Goal: Task Accomplishment & Management: Complete application form

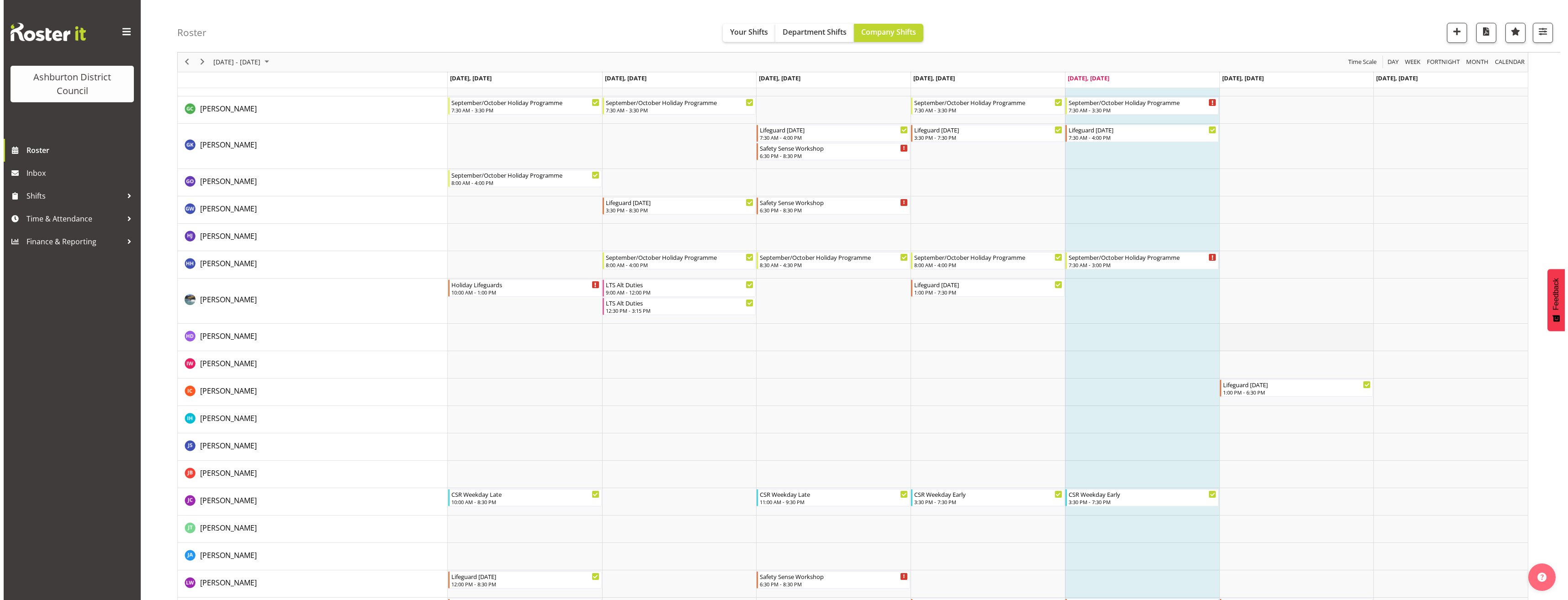
scroll to position [822, 0]
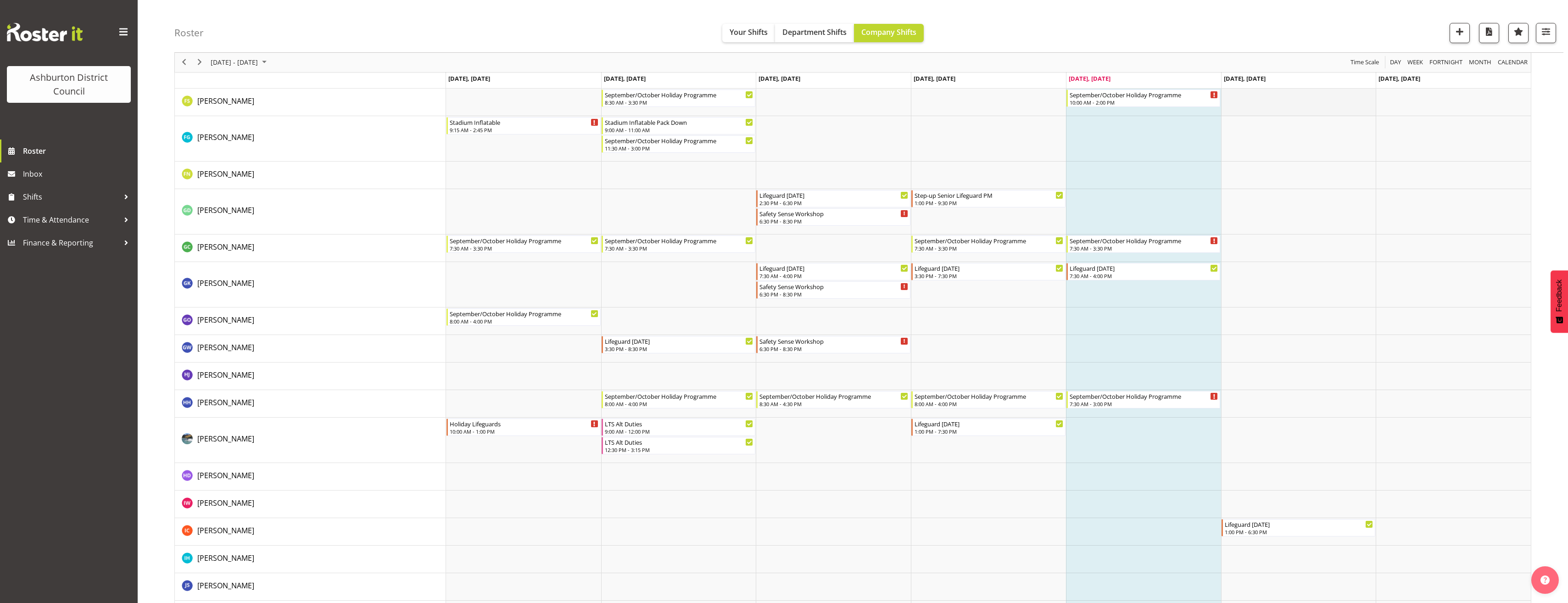
click at [1265, 105] on td "Timeline Week of October 3, 2025" at bounding box center [1299, 103] width 156 height 28
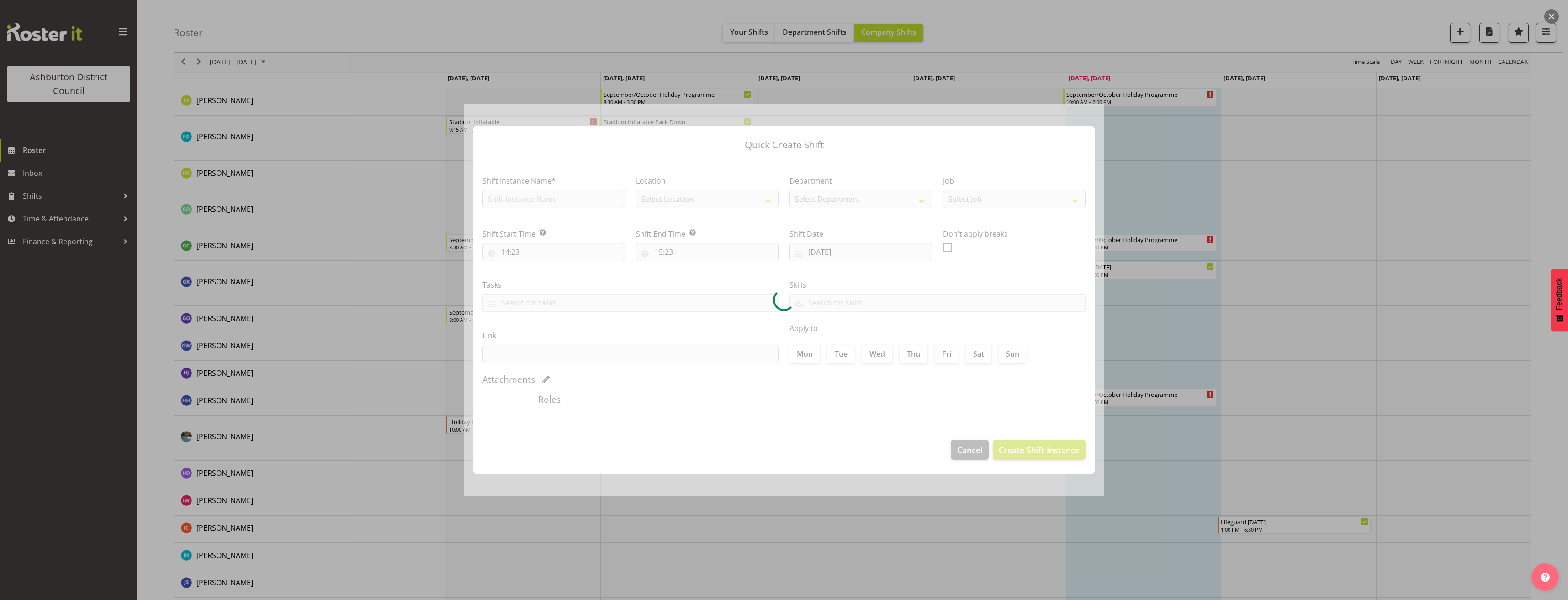
type input "[DATE]"
checkbox input "true"
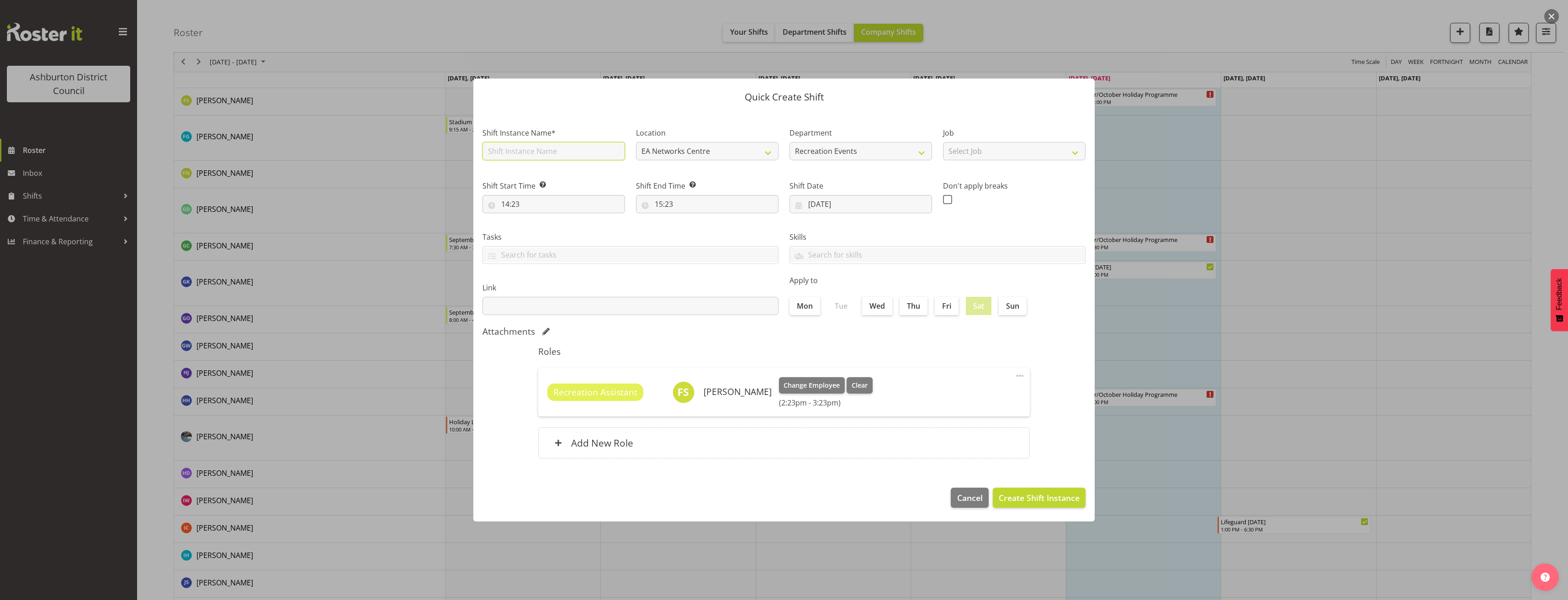
click at [531, 157] on input "text" at bounding box center [554, 151] width 143 height 18
type input "Active Adventures"
drag, startPoint x: 994, startPoint y: 147, endPoint x: 1000, endPoint y: 153, distance: 8.5
click at [994, 147] on select "Select Job Casual HDA - CSR HDA - EA Lifeguarding LTS- Alt Duties Ordinary Time…" at bounding box center [1013, 151] width 143 height 18
select select "4046"
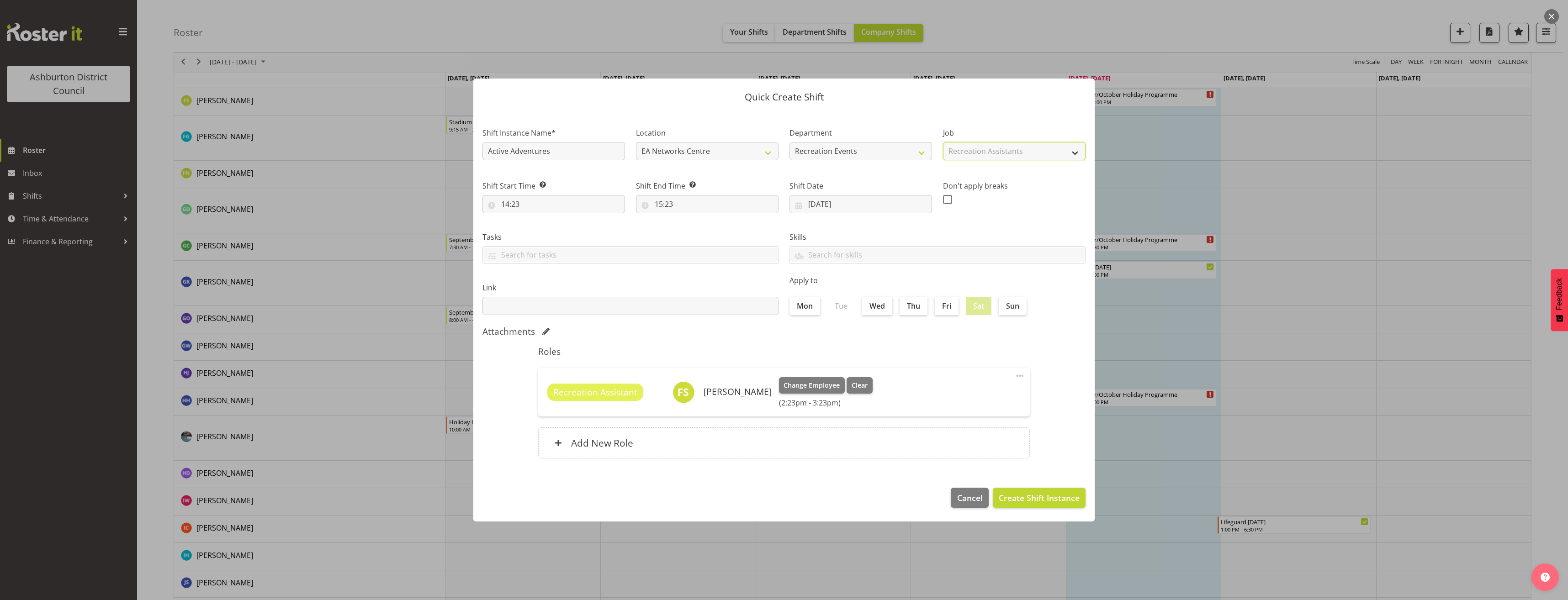
click at [942, 142] on select "Select Job Casual HDA - CSR HDA - EA Lifeguarding LTS- Alt Duties Ordinary Time…" at bounding box center [1013, 151] width 143 height 18
click at [526, 207] on input "14:23" at bounding box center [554, 205] width 143 height 18
click at [544, 223] on select "00 01 02 03 04 05 06 07 08 09 10 11 12 13 14 15 16 17 18 19 20 21 22 23" at bounding box center [544, 228] width 20 height 18
click at [534, 218] on select "00 01 02 03 04 05 06 07 08 09 10 11 12 13 14 15 16 17 18 19 20 21 22 23" at bounding box center [544, 228] width 20 height 18
select select "15"
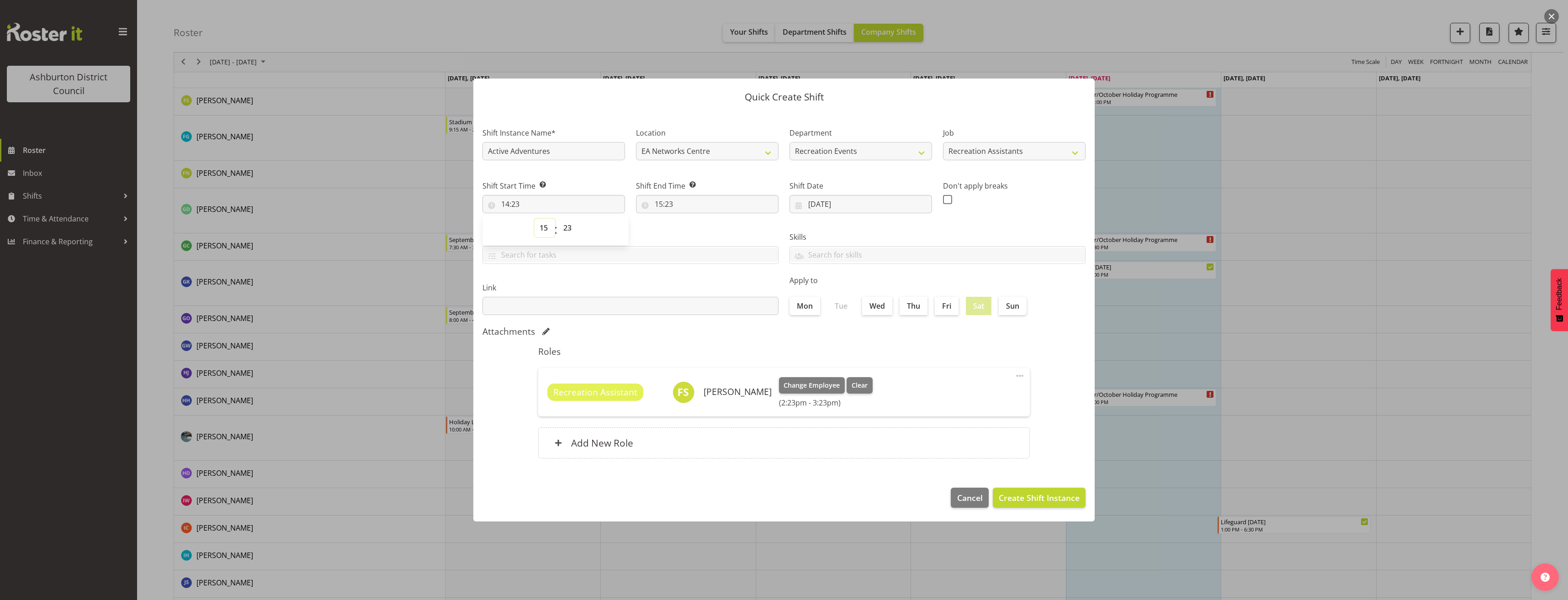
type input "15:23"
select select "10"
type input "10:23"
click at [572, 230] on select "00 01 02 03 04 05 06 07 08 09 10 11 12 13 14 15 16 17 18 19 20 21 22 23 24 25 2…" at bounding box center [568, 228] width 20 height 18
select select "0"
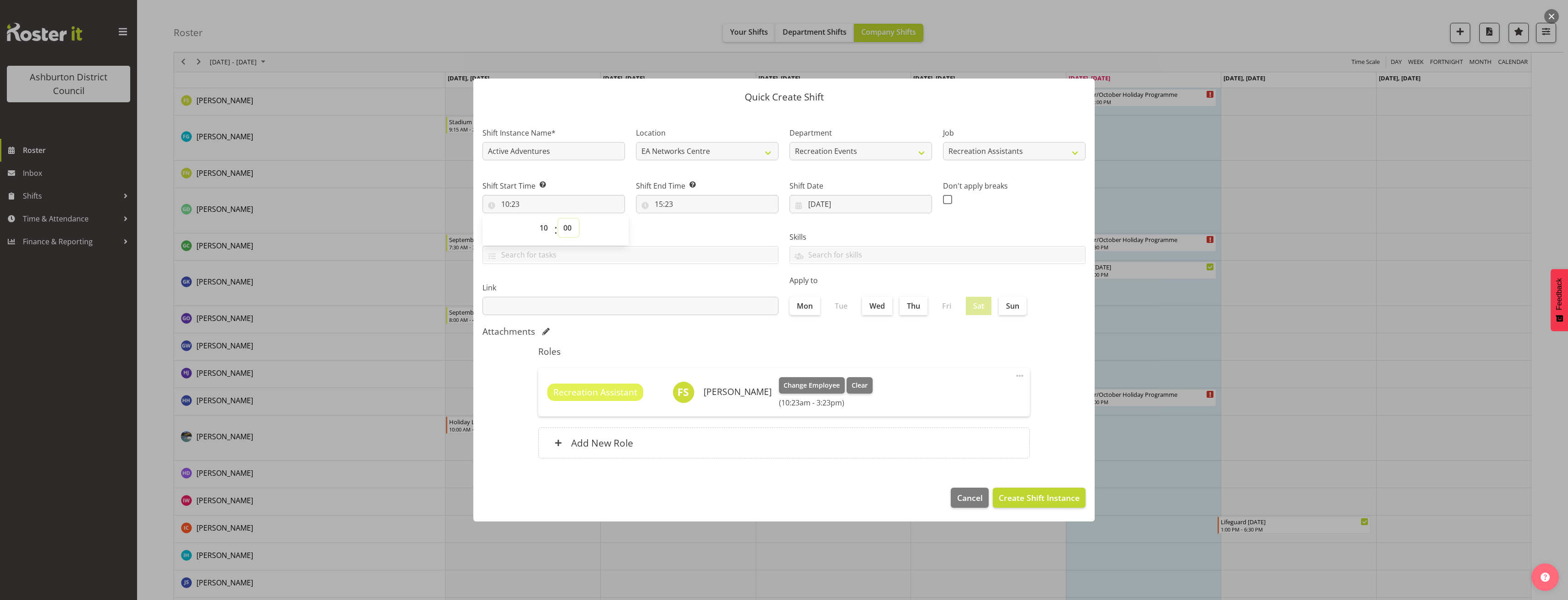
click at [558, 218] on select "00 01 02 03 04 05 06 07 08 09 10 11 12 13 14 15 16 17 18 19 20 21 22 23 24 25 2…" at bounding box center [568, 228] width 20 height 18
type input "10:00"
click at [667, 206] on input "15:23" at bounding box center [707, 205] width 143 height 18
click at [696, 225] on select "00 01 02 03 04 05 06 07 08 09 10 11 12 13 14 15 16 17 18 19 20 21 22 23" at bounding box center [698, 228] width 20 height 18
click at [688, 218] on select "00 01 02 03 04 05 06 07 08 09 10 11 12 13 14 15 16 17 18 19 20 21 22 23" at bounding box center [698, 228] width 20 height 18
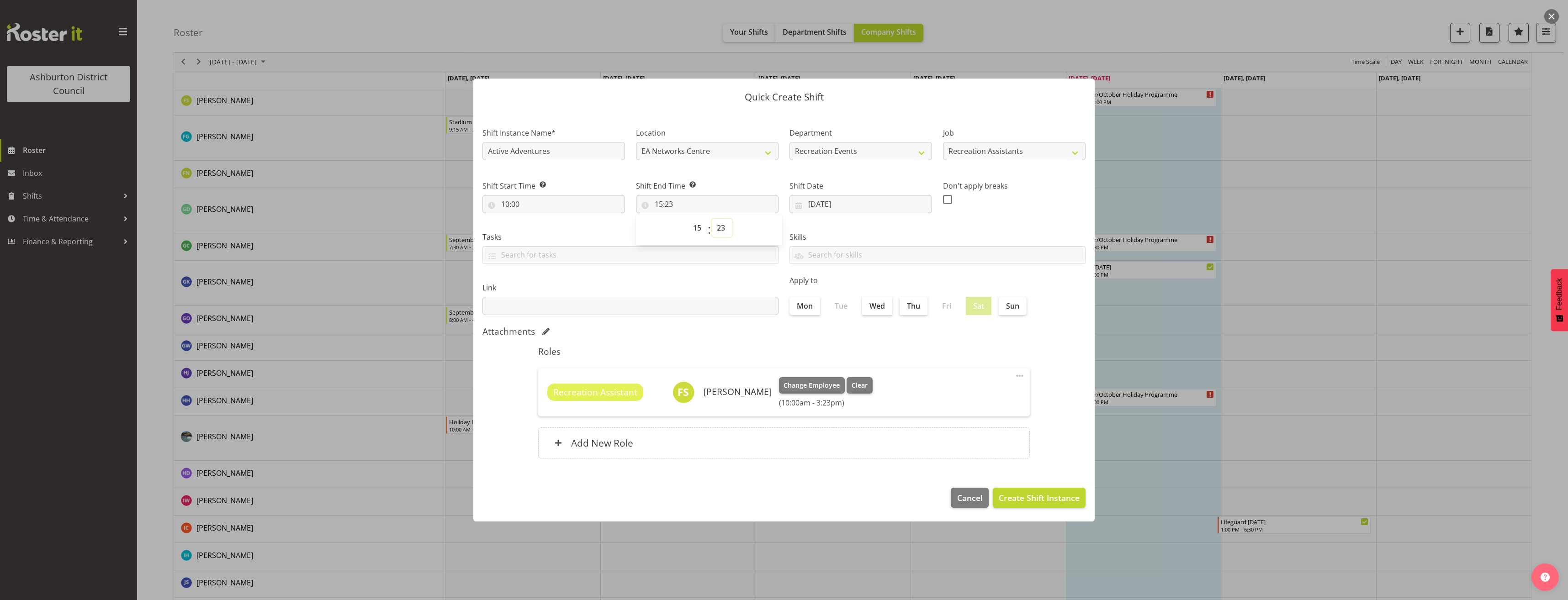
click at [720, 225] on select "00 01 02 03 04 05 06 07 08 09 10 11 12 13 14 15 16 17 18 19 20 21 22 23 24 25 2…" at bounding box center [721, 228] width 20 height 18
select select "0"
click at [711, 218] on select "00 01 02 03 04 05 06 07 08 09 10 11 12 13 14 15 16 17 18 19 20 21 22 23 24 25 2…" at bounding box center [721, 228] width 20 height 18
type input "15:00"
click at [876, 230] on div "Skills Senior Lifeguard PLPC Reception Unavailable Holiday Programme Library St…" at bounding box center [937, 244] width 307 height 52
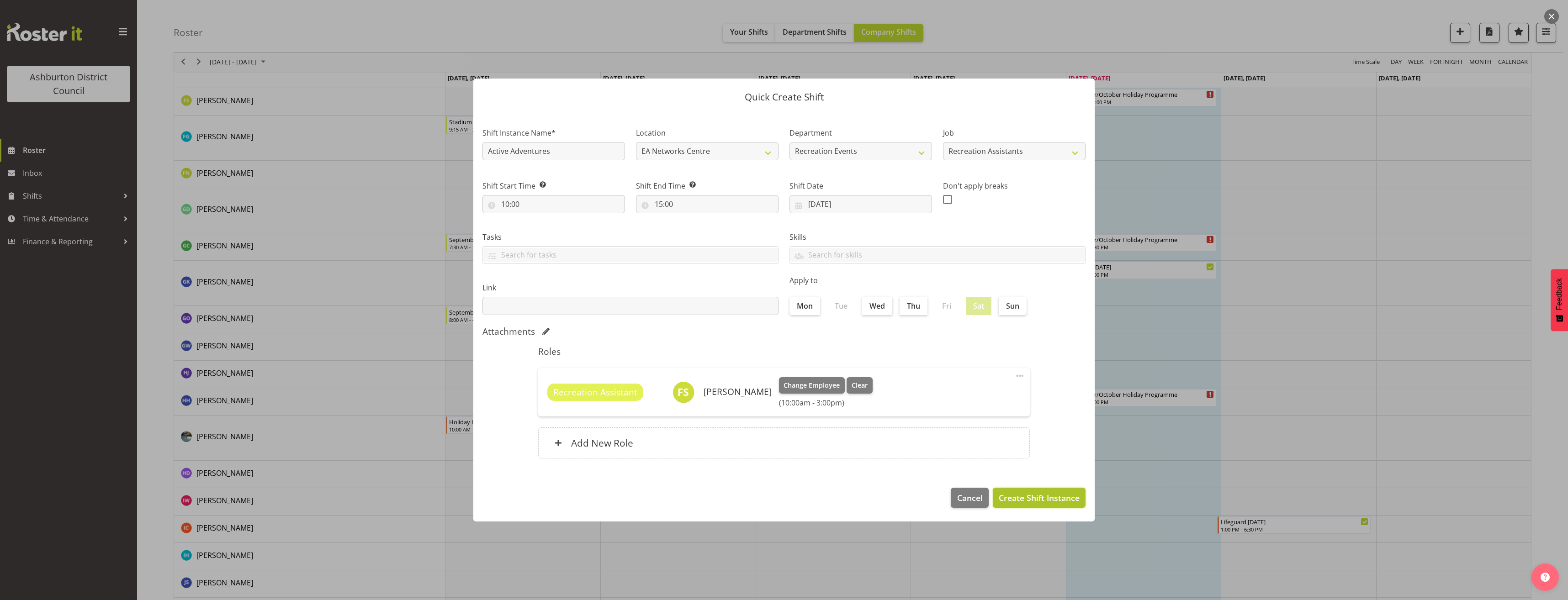
click at [1059, 497] on span "Create Shift Instance" at bounding box center [1039, 498] width 81 height 12
